Goal: Navigation & Orientation: Understand site structure

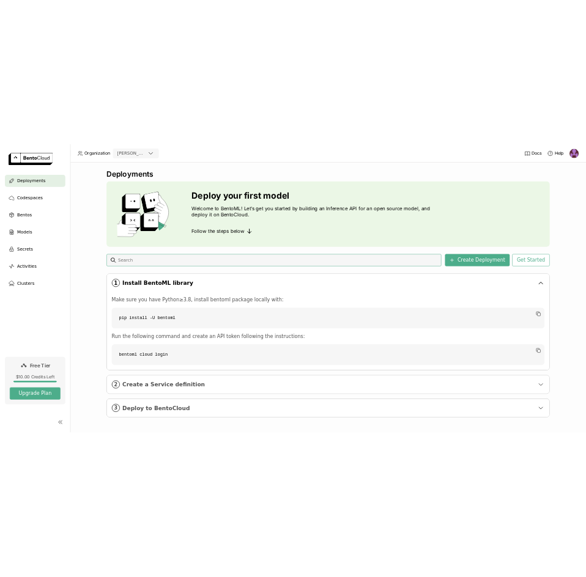
scroll to position [2, 0]
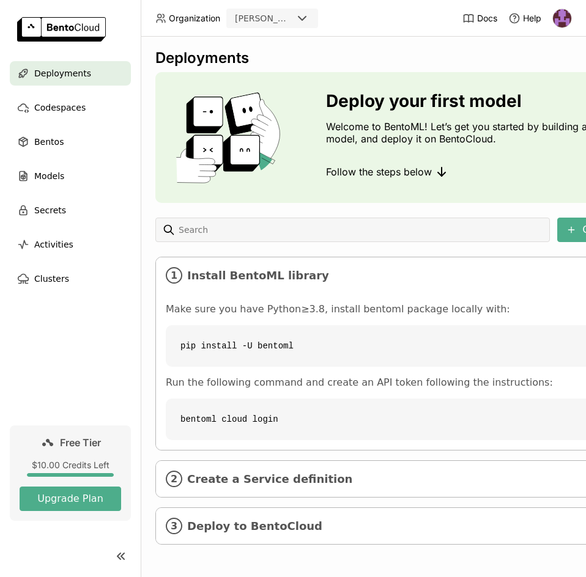
click at [144, 306] on div "Deployments Deploy your first model Welcome to BentoML! Let’s get you started b…" at bounding box center [363, 307] width 445 height 540
click at [263, 338] on code "pip install -U bentoml" at bounding box center [461, 346] width 590 height 42
copy div "pip install -U bentoml"
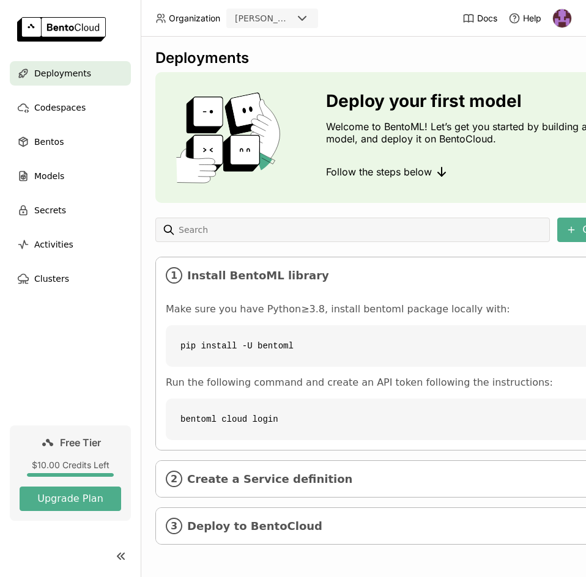
click at [399, 244] on div "Deployments Deploy your first model Welcome to BentoML! Let’s get you started b…" at bounding box center [460, 306] width 611 height 514
drag, startPoint x: 292, startPoint y: 343, endPoint x: 169, endPoint y: 349, distance: 123.6
click at [169, 349] on code "pip install -U bentoml" at bounding box center [461, 346] width 590 height 42
copy code "pip install -U bentoml"
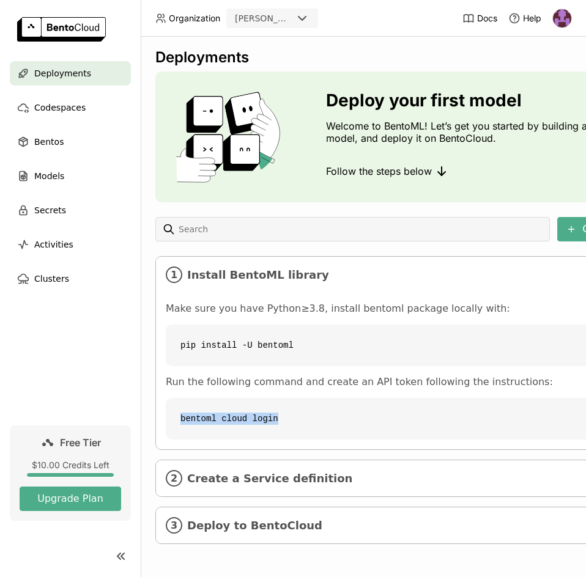
drag, startPoint x: 275, startPoint y: 408, endPoint x: 176, endPoint y: 405, distance: 99.1
click at [176, 405] on code "bentoml cloud login" at bounding box center [461, 419] width 590 height 42
copy code "bentoml cloud login"
click at [179, 266] on icon "1" at bounding box center [174, 274] width 17 height 17
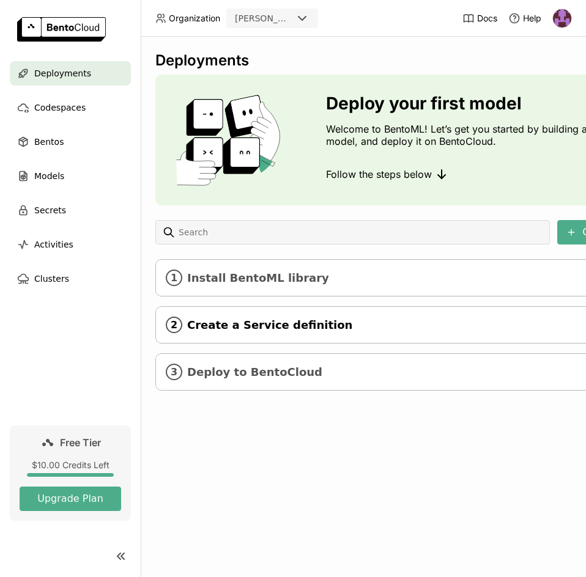
click at [173, 326] on icon "2" at bounding box center [174, 325] width 17 height 17
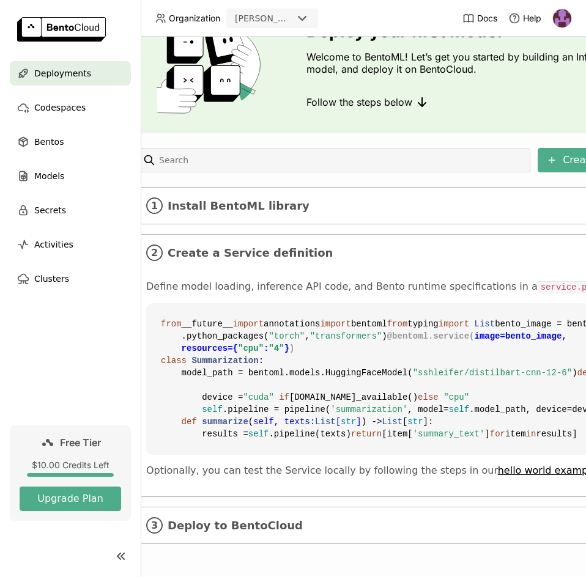
scroll to position [302, 20]
click at [250, 519] on span "Deploy to BentoCloud" at bounding box center [441, 525] width 549 height 13
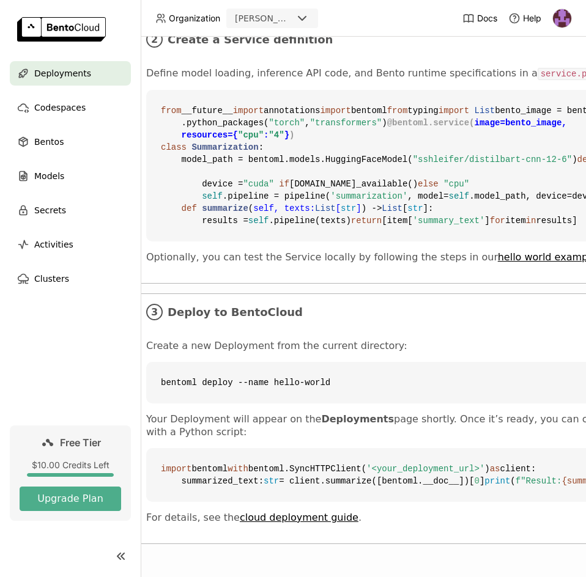
scroll to position [378, 20]
click at [53, 110] on span "Codespaces" at bounding box center [59, 107] width 51 height 15
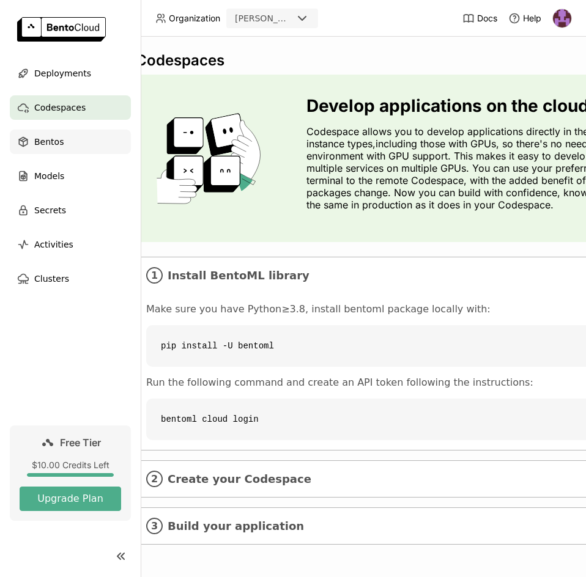
click at [70, 140] on div "Bentos" at bounding box center [70, 142] width 121 height 24
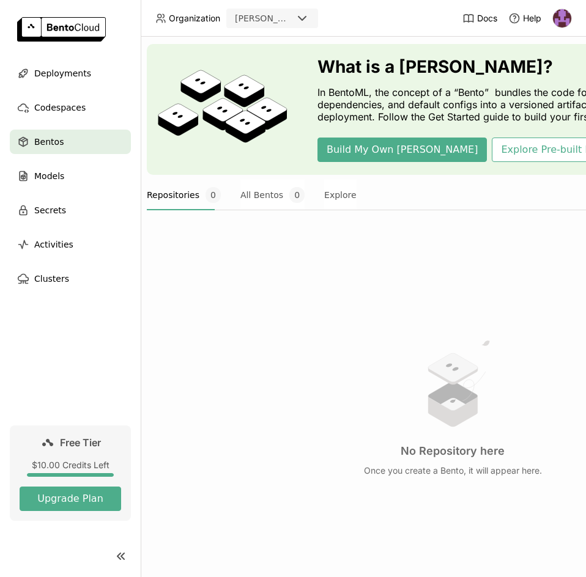
scroll to position [32, 9]
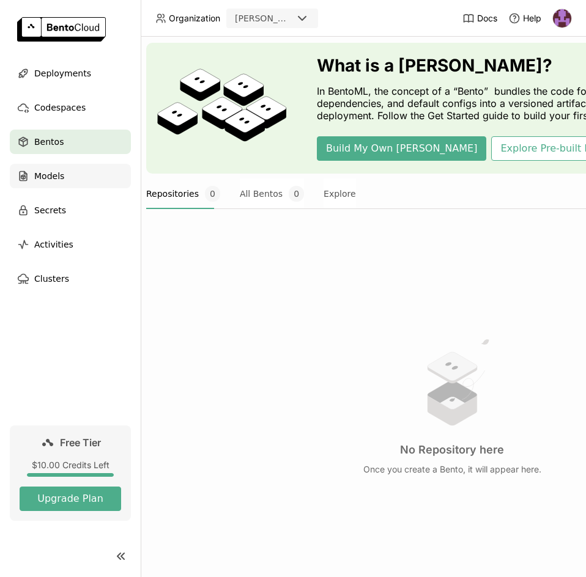
click at [58, 180] on span "Models" at bounding box center [49, 176] width 30 height 15
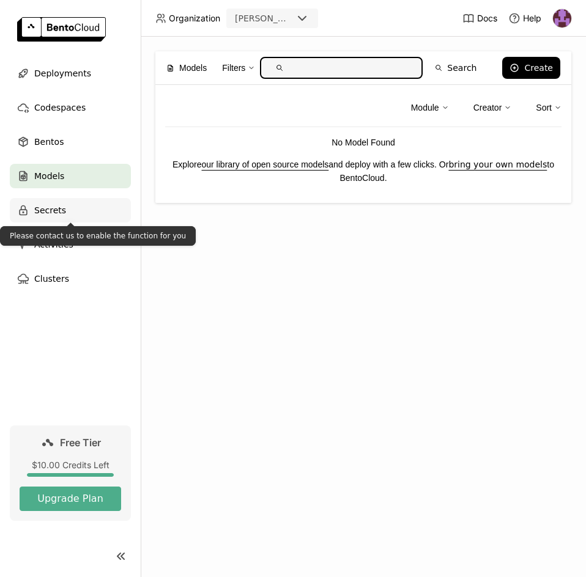
click at [53, 216] on span "Secrets" at bounding box center [50, 210] width 32 height 15
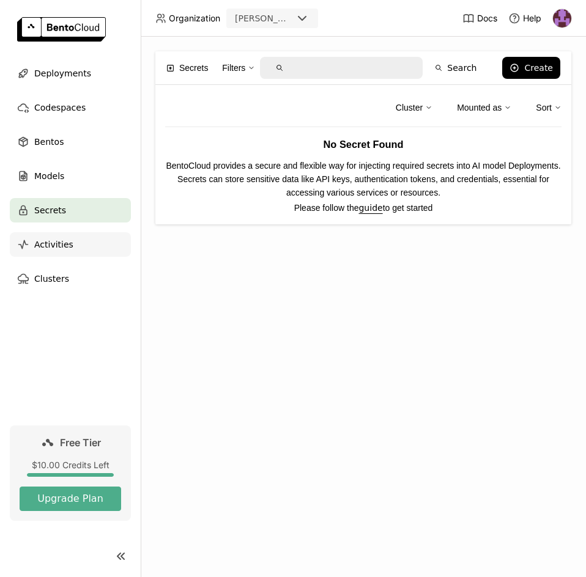
click at [53, 248] on span "Activities" at bounding box center [53, 244] width 39 height 15
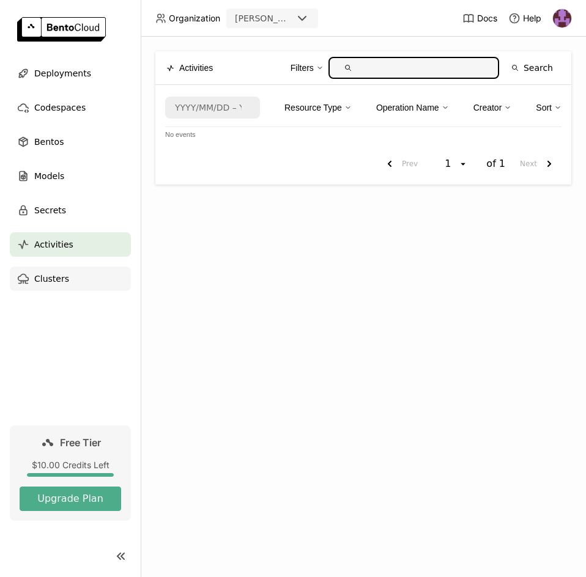
click at [72, 281] on div "Clusters" at bounding box center [70, 278] width 121 height 24
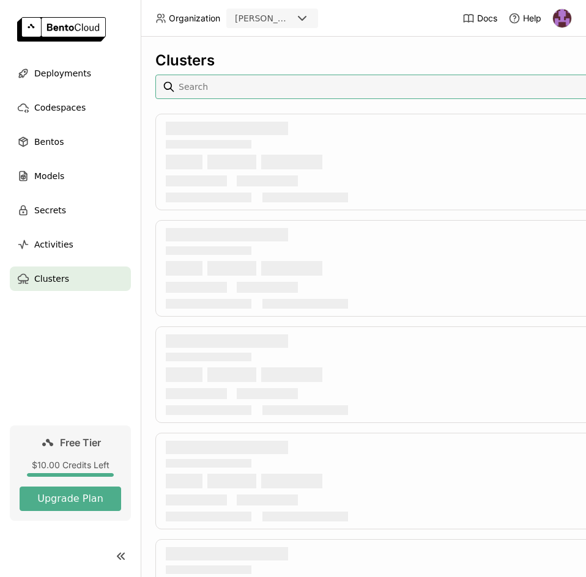
scroll to position [0, 37]
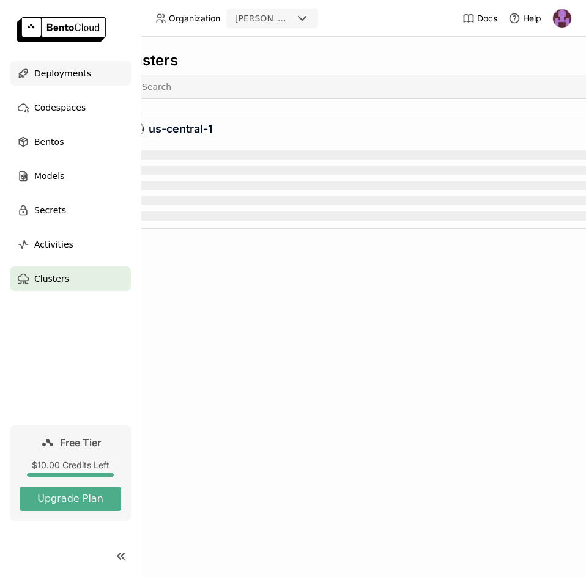
click at [45, 71] on span "Deployments" at bounding box center [62, 73] width 57 height 15
